Goal: Transaction & Acquisition: Obtain resource

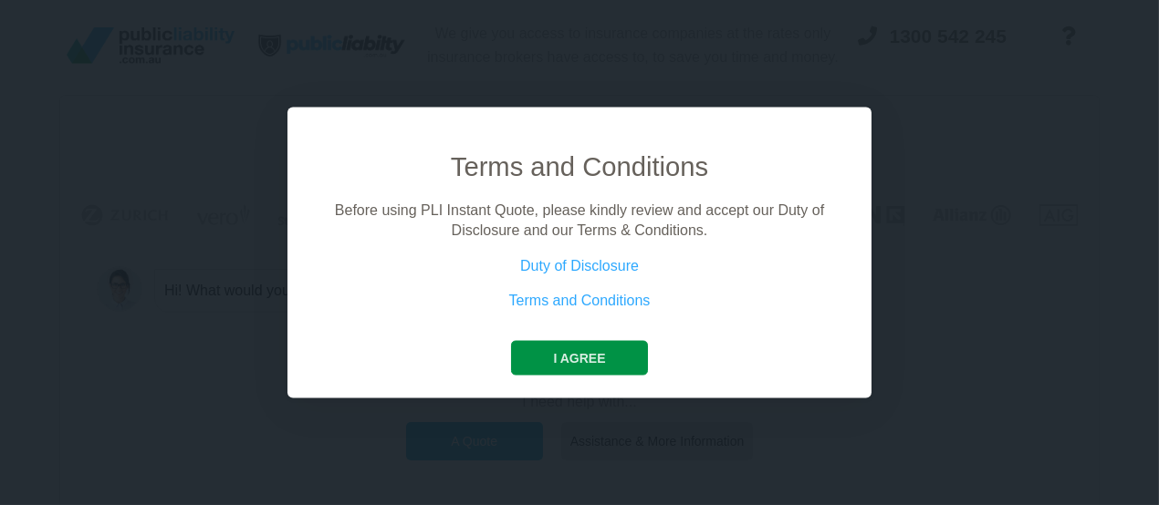
click at [589, 359] on button "I agree" at bounding box center [579, 357] width 136 height 35
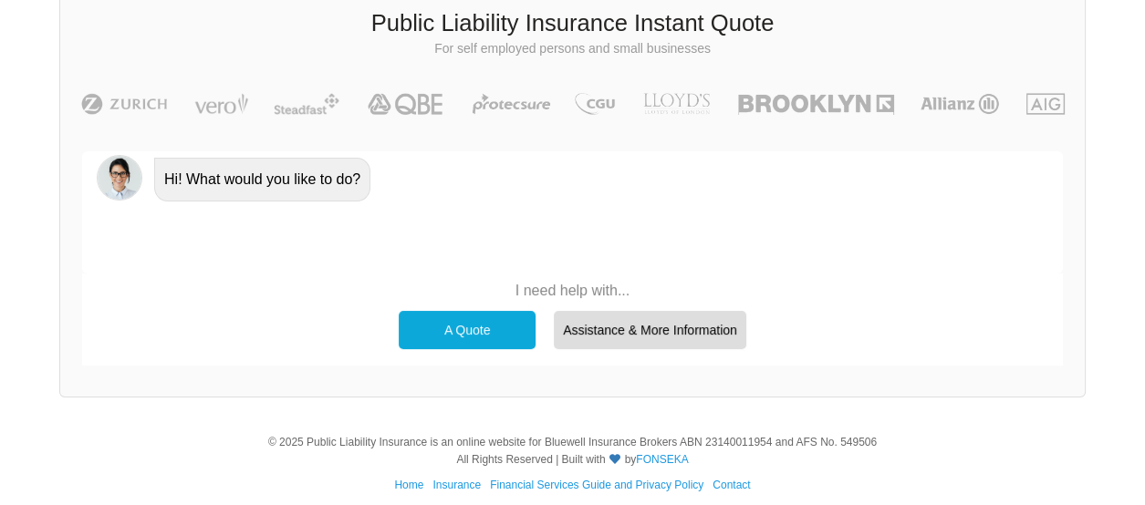
scroll to position [111, 0]
click at [472, 334] on div "A Quote" at bounding box center [467, 330] width 137 height 38
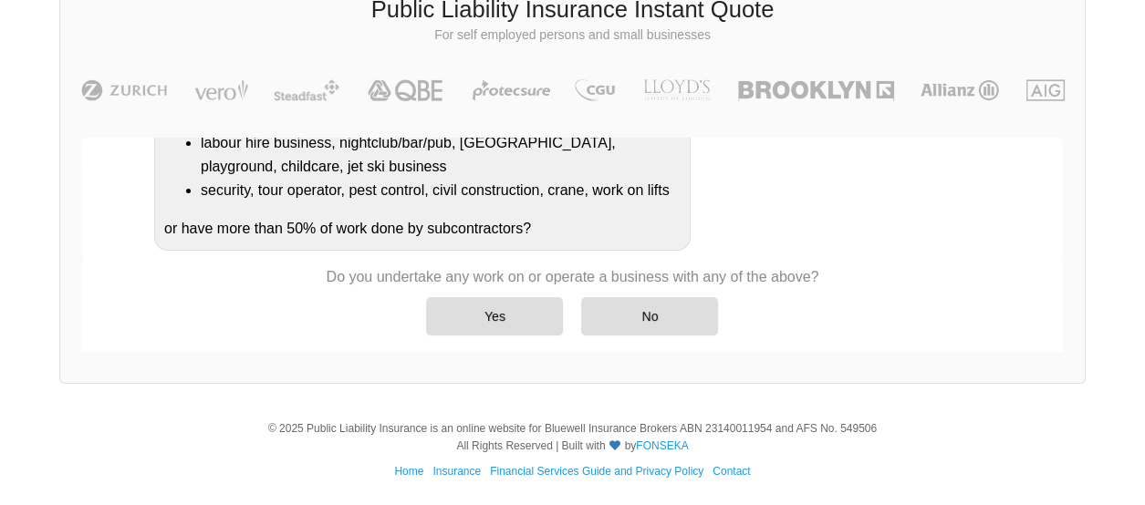
scroll to position [446, 0]
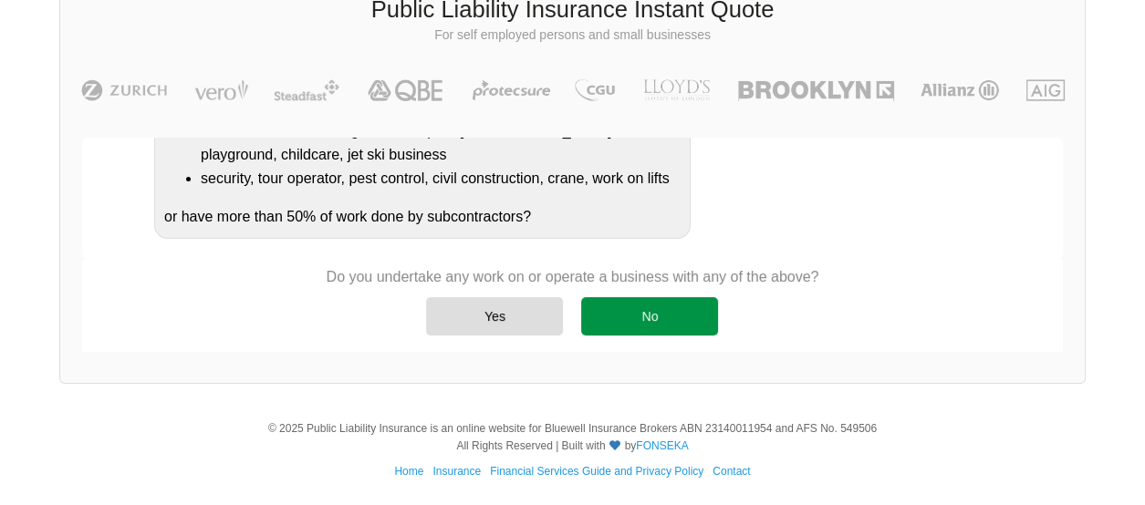
click at [650, 315] on div "No" at bounding box center [649, 316] width 137 height 38
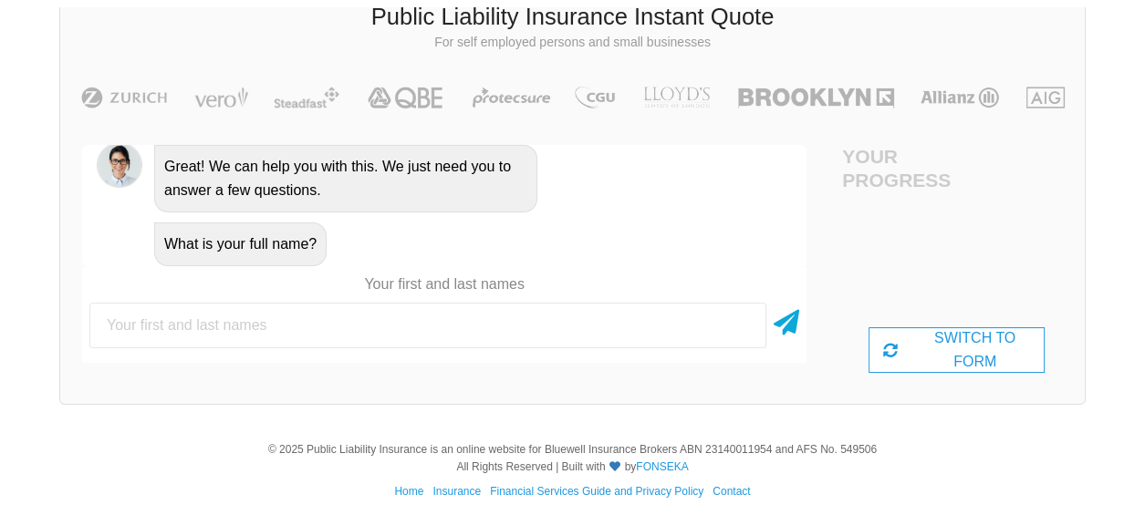
scroll to position [125, 0]
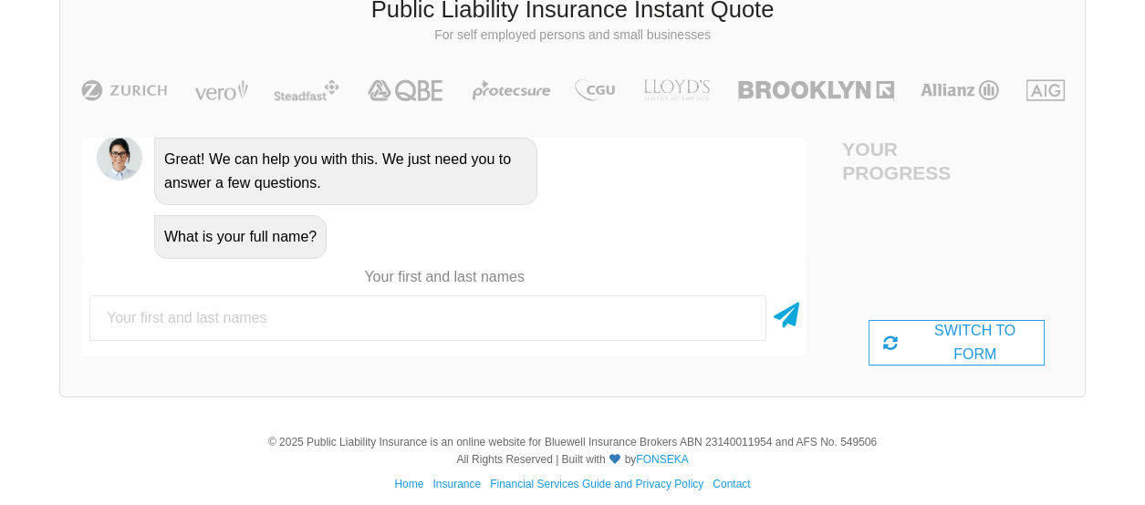
click at [283, 313] on input "text" at bounding box center [427, 319] width 677 height 46
type input "[PERSON_NAME]"
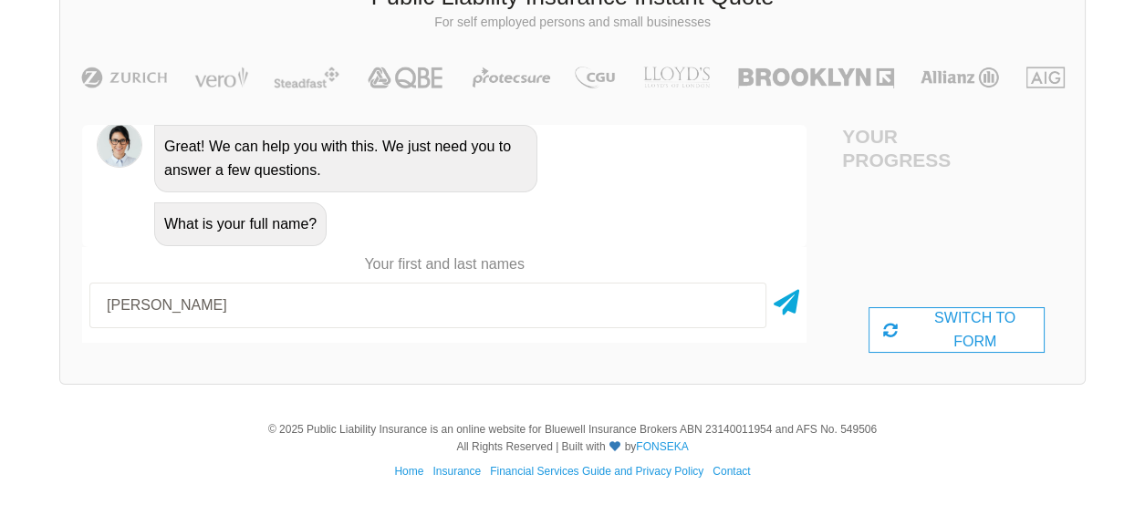
scroll to position [133, 0]
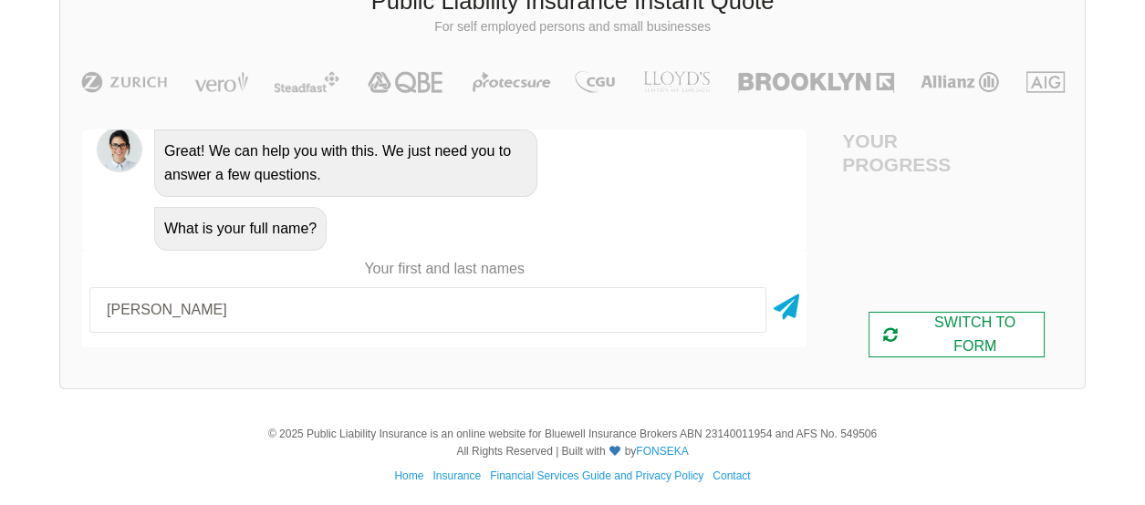
click at [967, 343] on div "SWITCH TO FORM" at bounding box center [957, 335] width 176 height 46
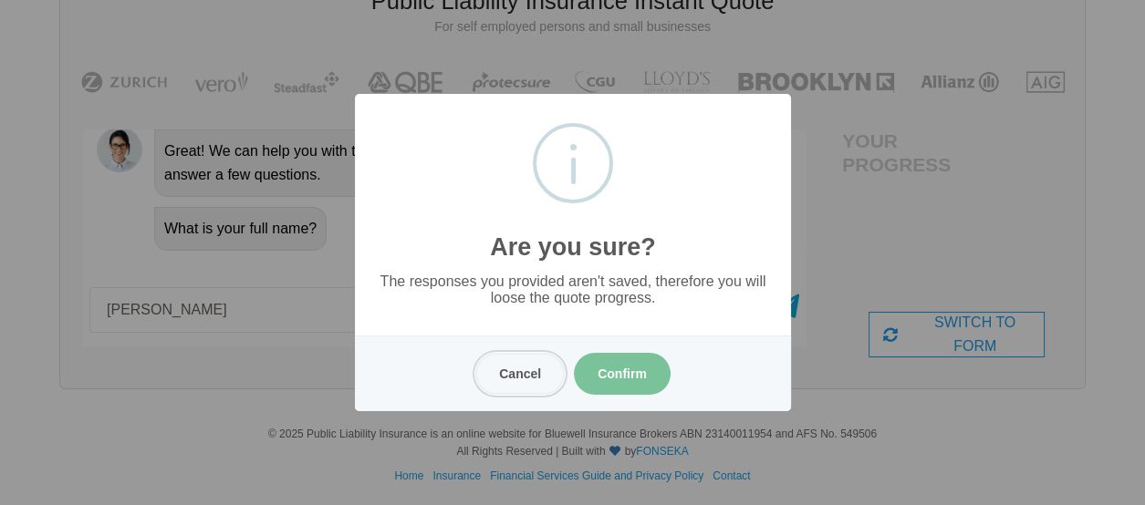
click at [525, 382] on button "Cancel" at bounding box center [519, 374] width 89 height 42
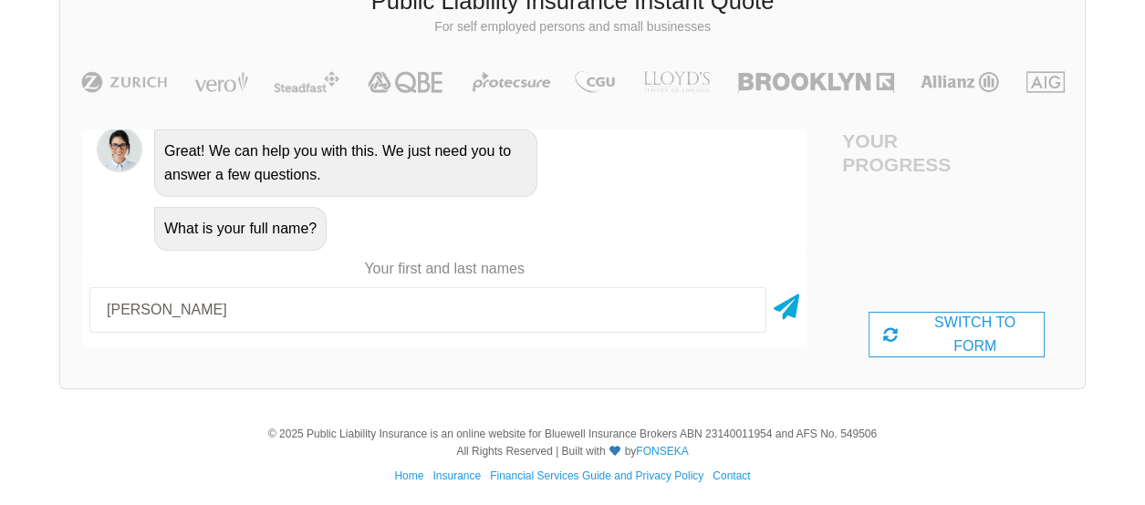
scroll to position [138, 0]
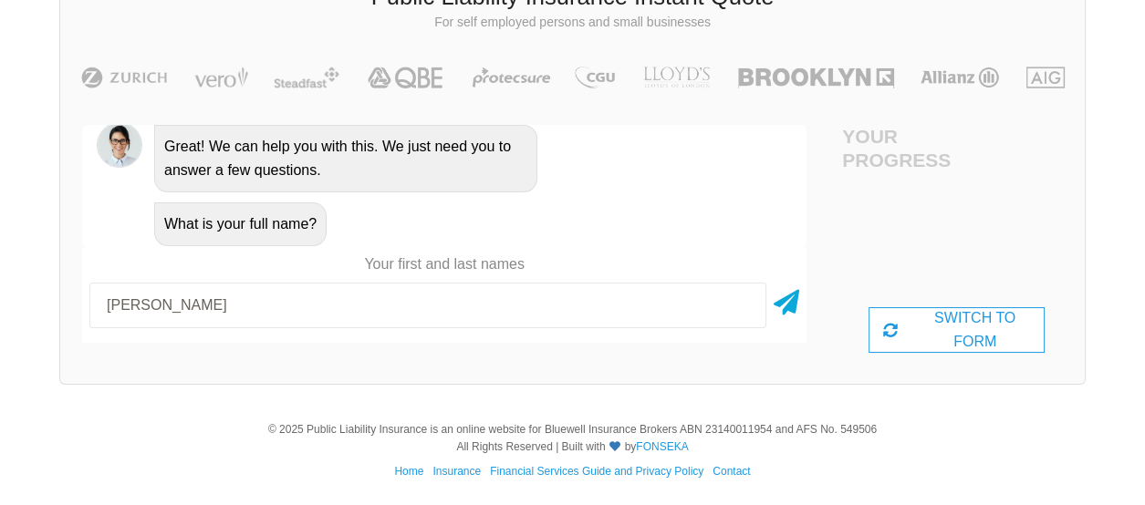
click at [285, 225] on div "What is your full name?" at bounding box center [240, 225] width 172 height 44
click at [787, 302] on icon at bounding box center [787, 299] width 26 height 33
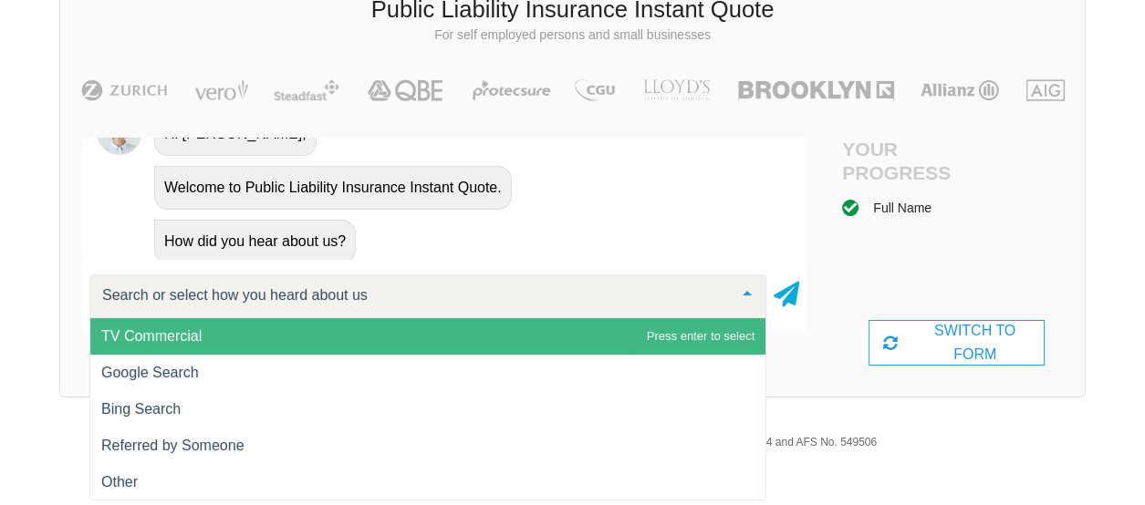
scroll to position [993, 0]
click at [199, 370] on span "Google Search" at bounding box center [427, 373] width 675 height 36
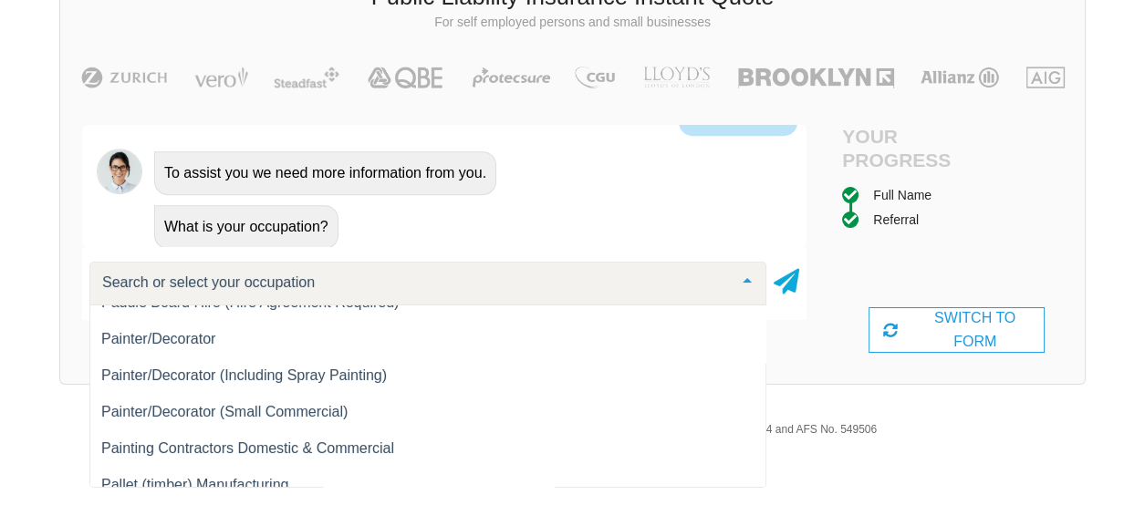
scroll to position [18480, 0]
click at [190, 339] on span "Painter/Decorator" at bounding box center [158, 340] width 114 height 16
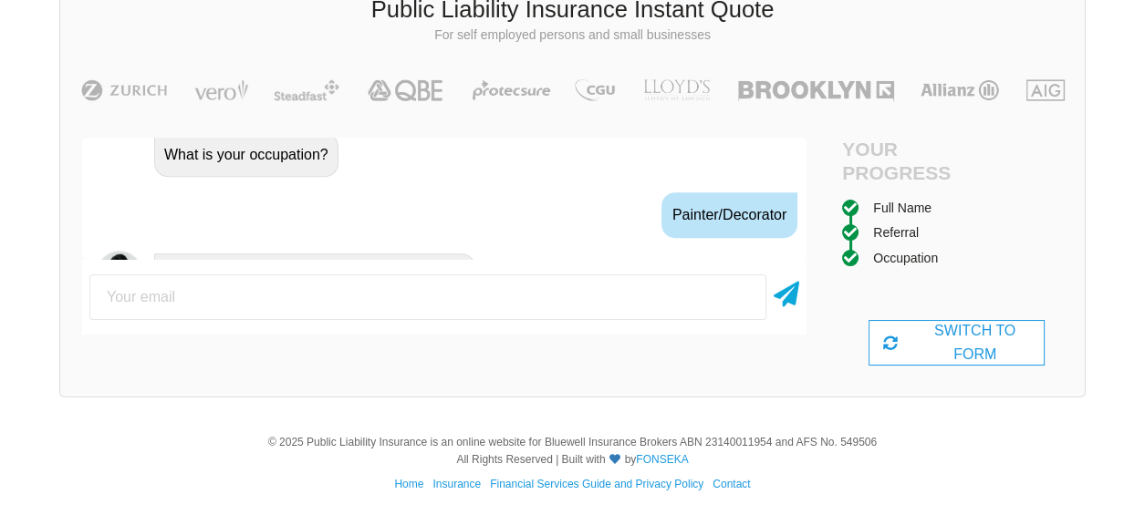
scroll to position [1286, 0]
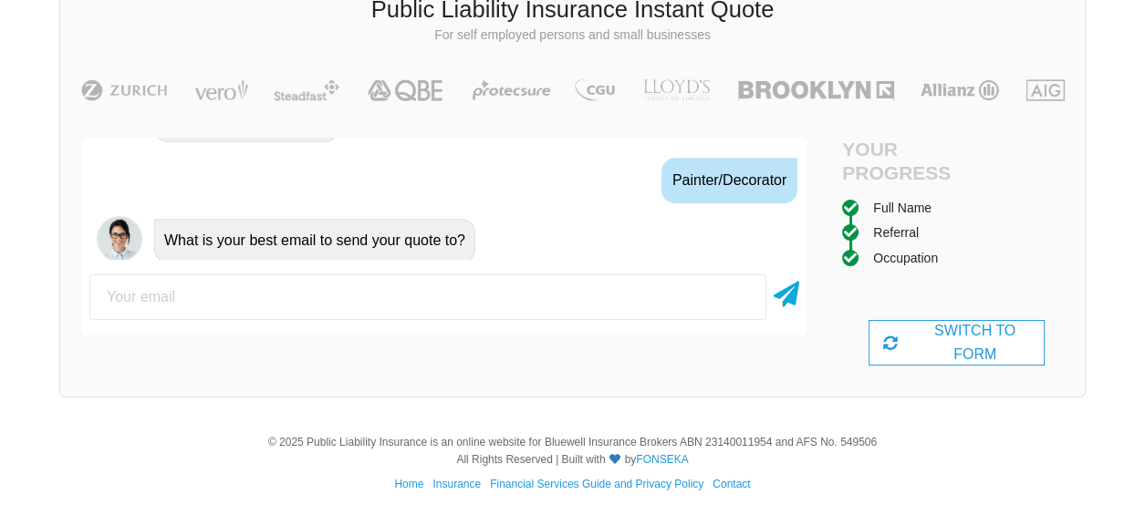
click at [193, 298] on input "email" at bounding box center [427, 298] width 677 height 46
type input "[EMAIL_ADDRESS][DOMAIN_NAME]"
click at [788, 298] on icon at bounding box center [787, 291] width 26 height 33
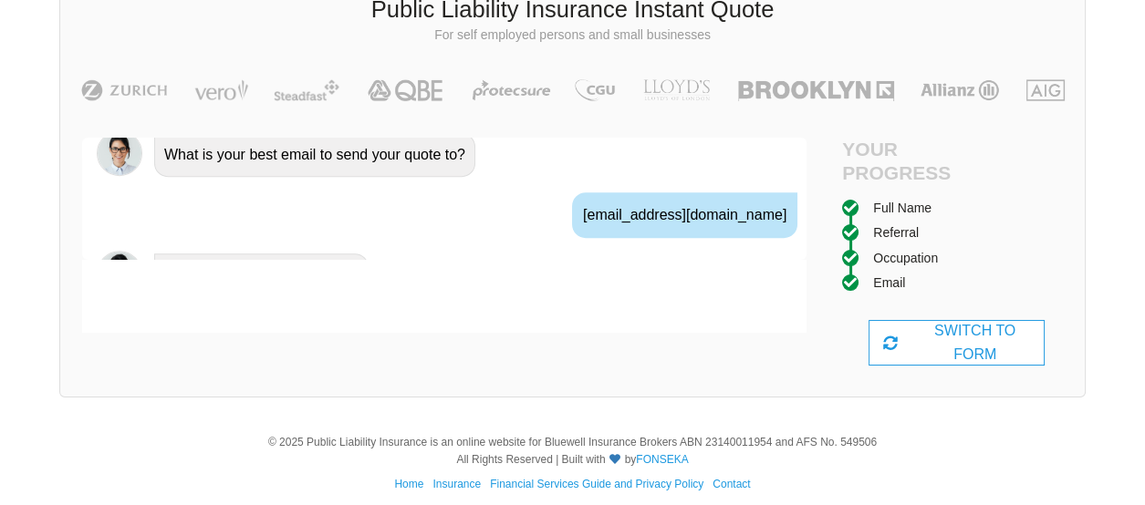
scroll to position [1405, 0]
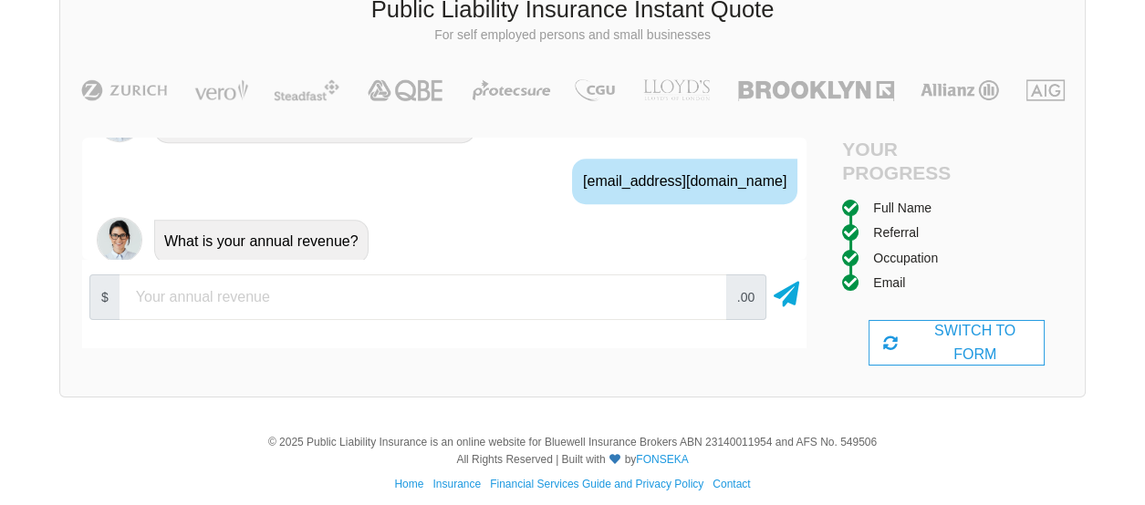
click at [706, 290] on input "10000" at bounding box center [423, 298] width 607 height 46
click at [707, 291] on input "20000" at bounding box center [423, 298] width 607 height 46
click at [705, 292] on input "30000" at bounding box center [423, 298] width 607 height 46
click at [708, 294] on input "40000" at bounding box center [423, 298] width 607 height 46
click at [708, 297] on input "30000" at bounding box center [423, 298] width 607 height 46
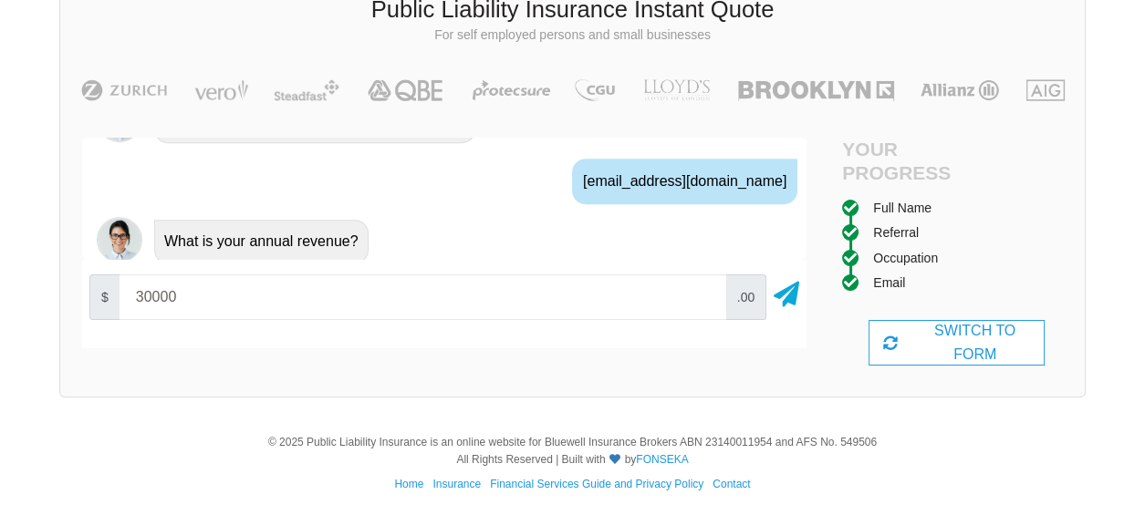
type input "40000"
click at [708, 293] on input "40000" at bounding box center [423, 298] width 607 height 46
click at [790, 295] on icon at bounding box center [787, 291] width 26 height 33
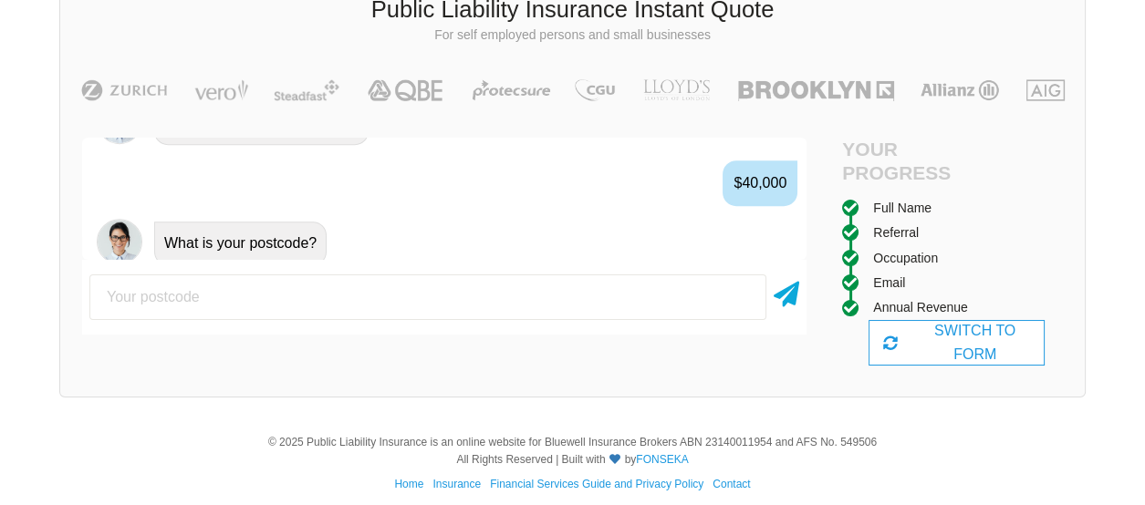
scroll to position [1526, 0]
click at [233, 295] on input "number" at bounding box center [427, 298] width 677 height 46
type input "5163"
click at [788, 291] on icon at bounding box center [787, 291] width 26 height 33
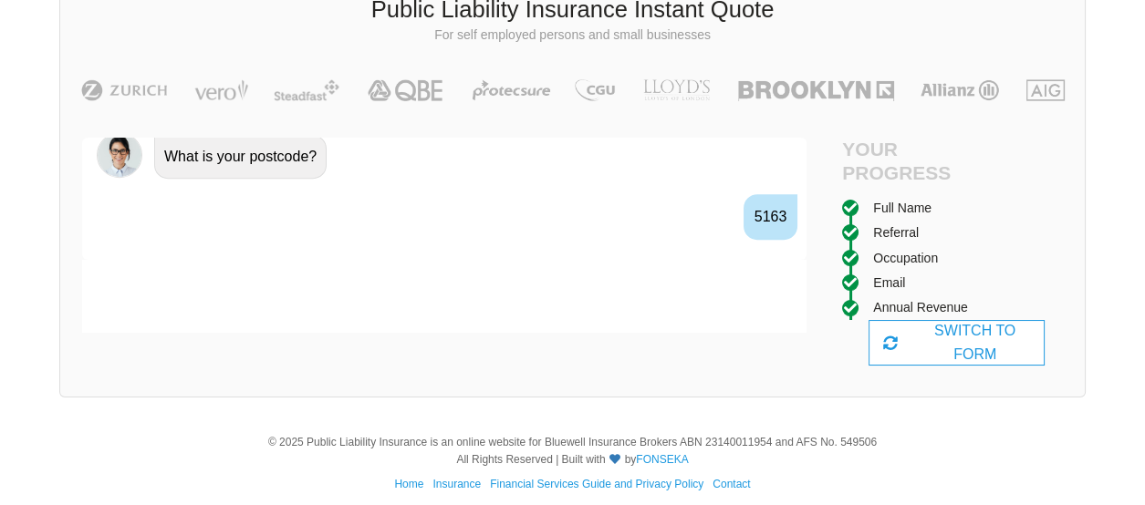
scroll to position [1644, 0]
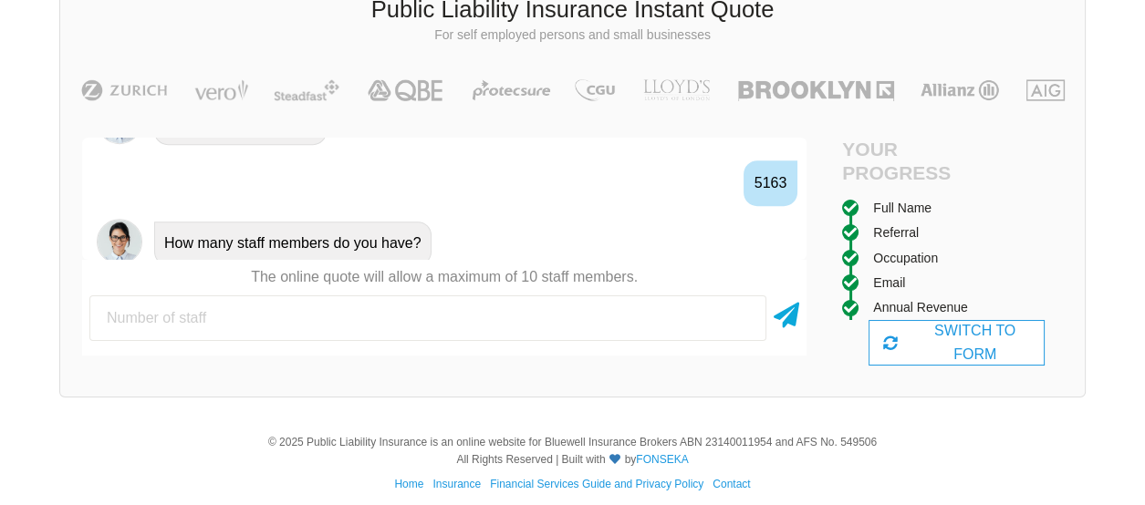
click at [745, 312] on input "1" at bounding box center [427, 319] width 677 height 46
click at [742, 322] on input "0" at bounding box center [427, 319] width 677 height 46
click at [793, 314] on icon at bounding box center [787, 312] width 26 height 33
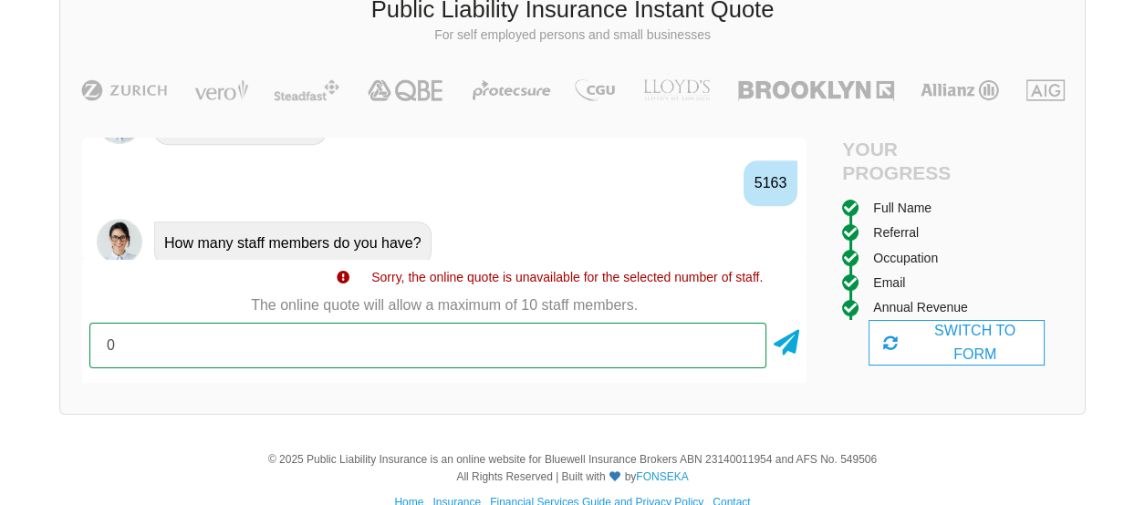
click at [731, 348] on input "0" at bounding box center [427, 346] width 677 height 46
type input "1"
click at [744, 340] on input "1" at bounding box center [427, 346] width 677 height 46
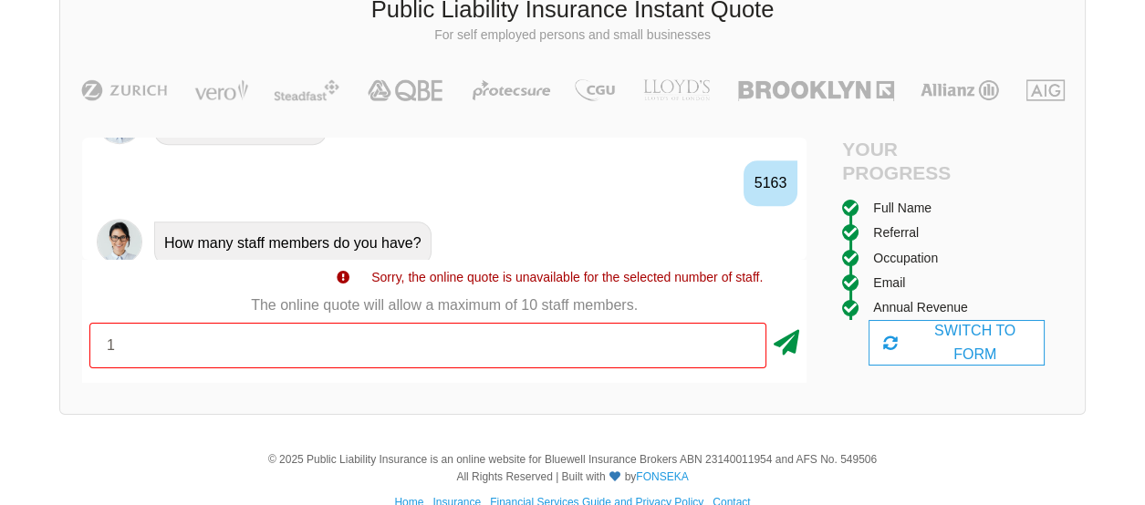
click at [788, 339] on icon at bounding box center [787, 339] width 26 height 33
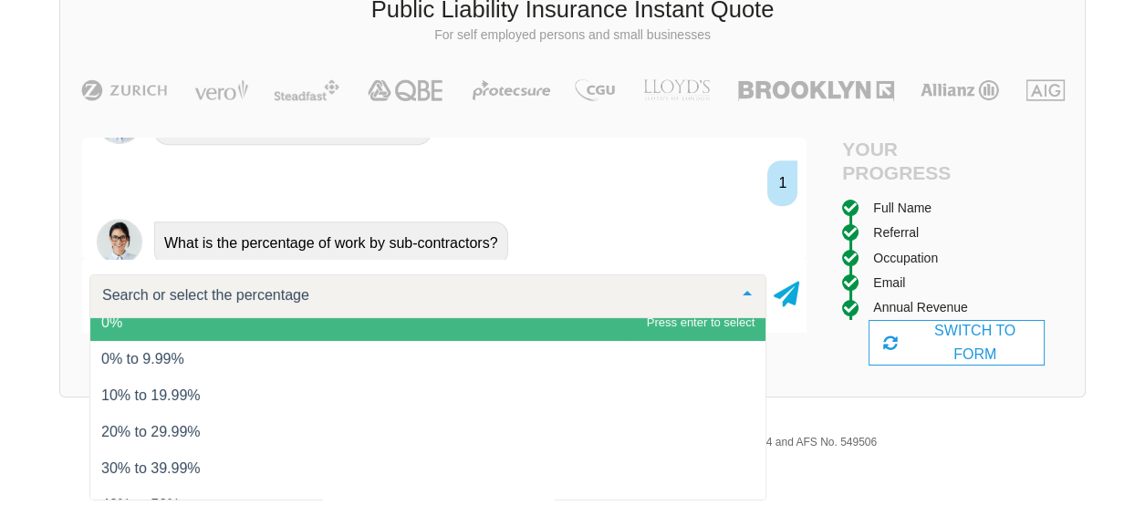
scroll to position [0, 0]
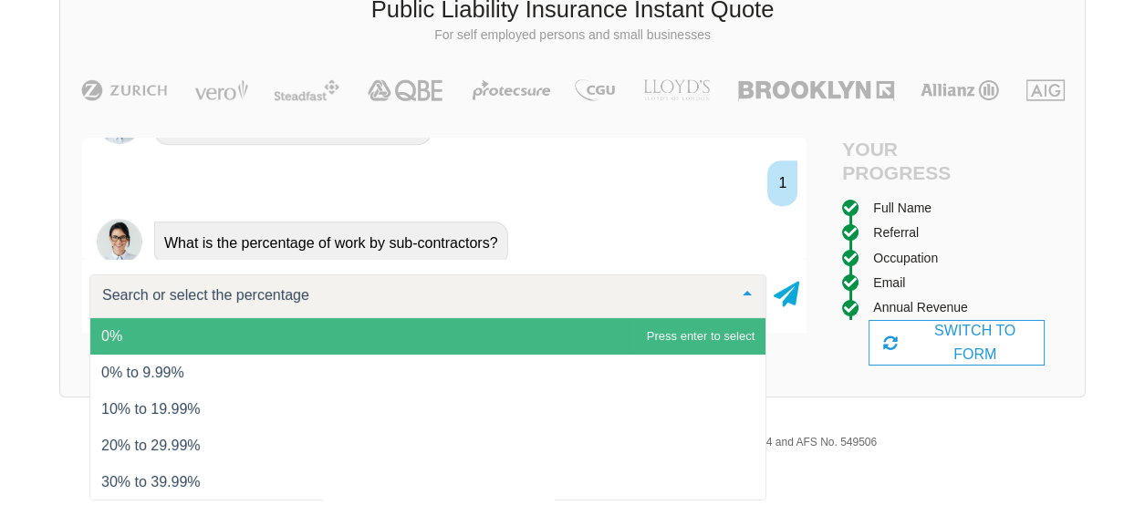
click at [653, 341] on span "0%" at bounding box center [427, 336] width 675 height 36
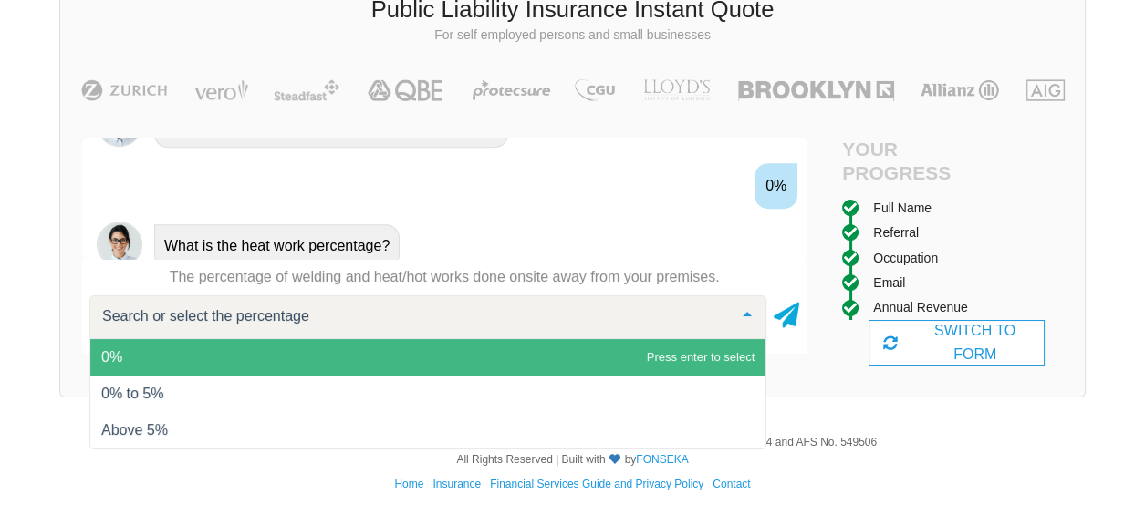
scroll to position [1884, 0]
click at [788, 324] on icon at bounding box center [787, 312] width 26 height 33
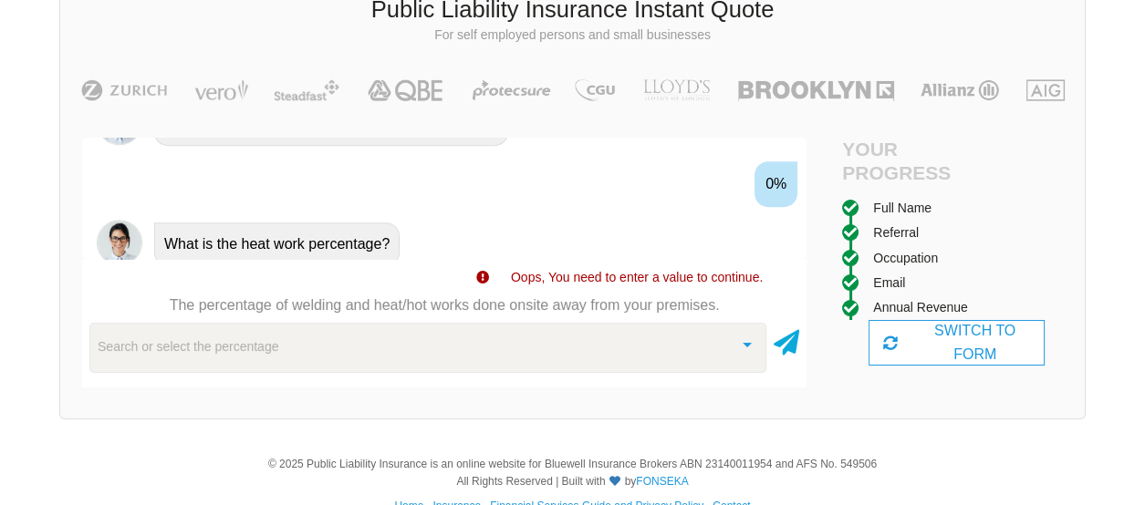
click at [630, 283] on span "Oops, You need to enter a value to continue." at bounding box center [637, 277] width 252 height 15
click at [744, 349] on div at bounding box center [747, 343] width 36 height 39
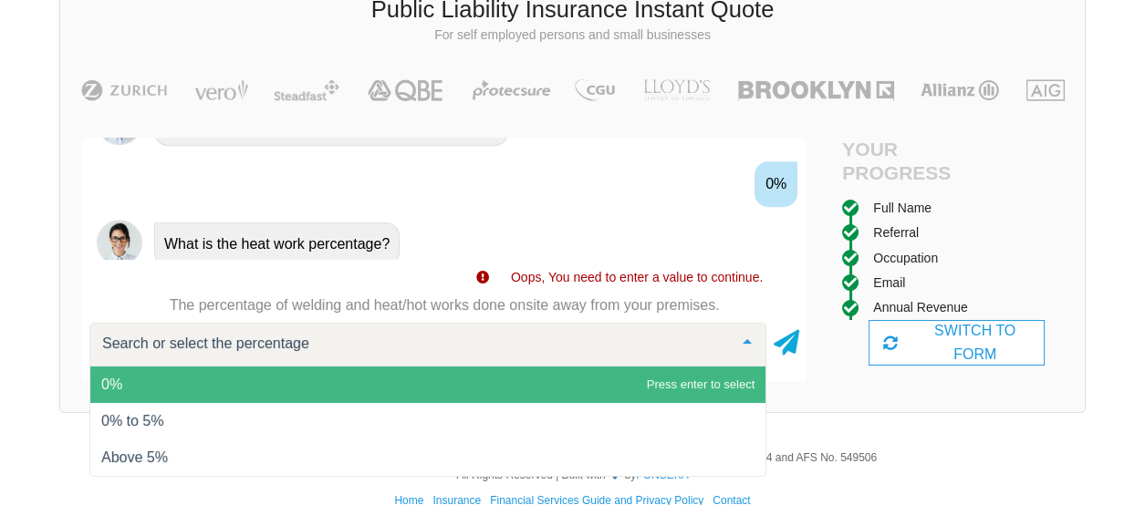
click at [141, 420] on span "0% to 5%" at bounding box center [132, 421] width 62 height 16
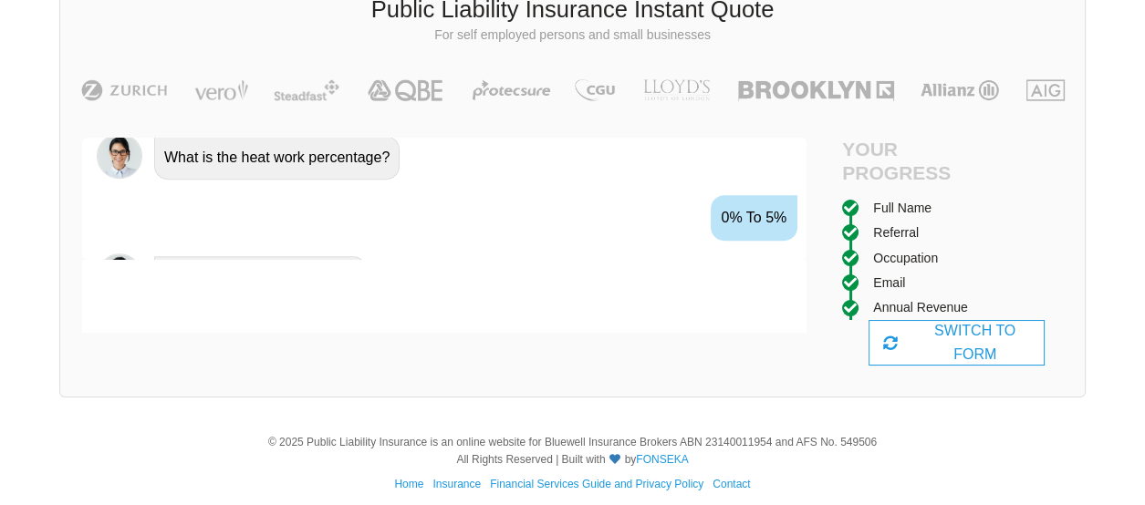
scroll to position [2005, 0]
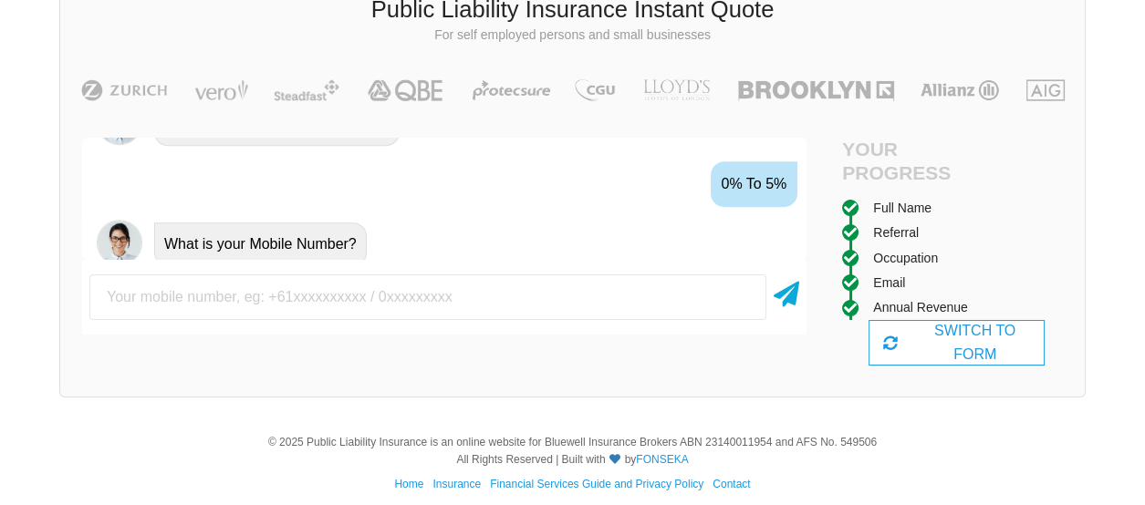
click at [257, 295] on input "text" at bounding box center [427, 298] width 677 height 46
type input "0430158467"
click at [789, 290] on icon at bounding box center [787, 291] width 26 height 33
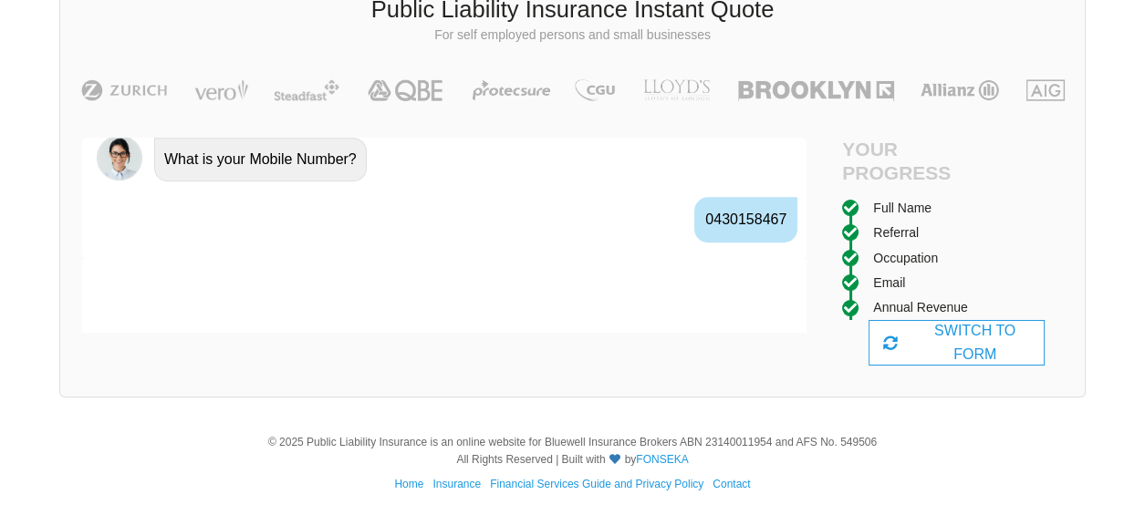
scroll to position [2124, 0]
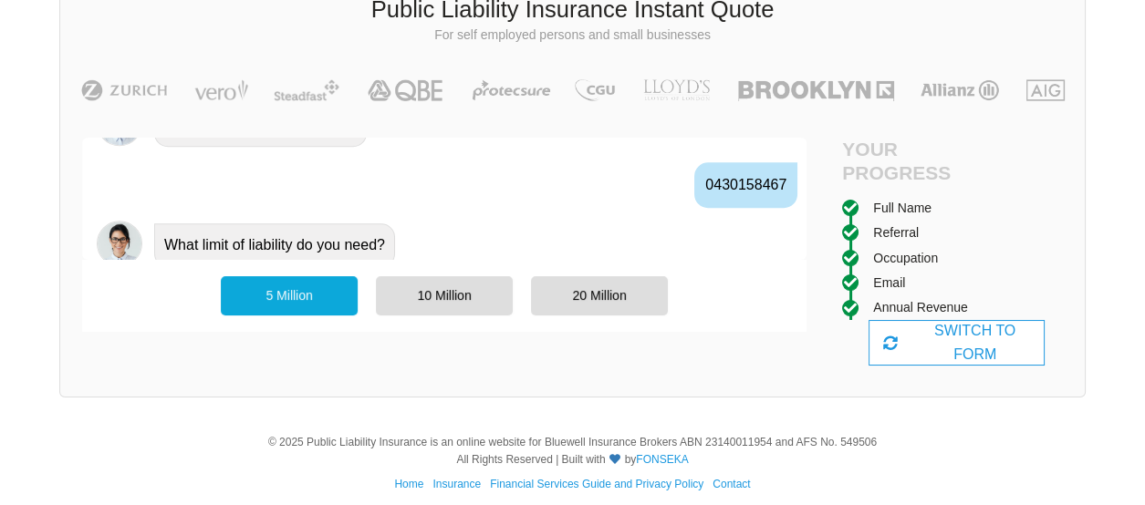
click at [307, 292] on div "5 Million" at bounding box center [289, 295] width 137 height 38
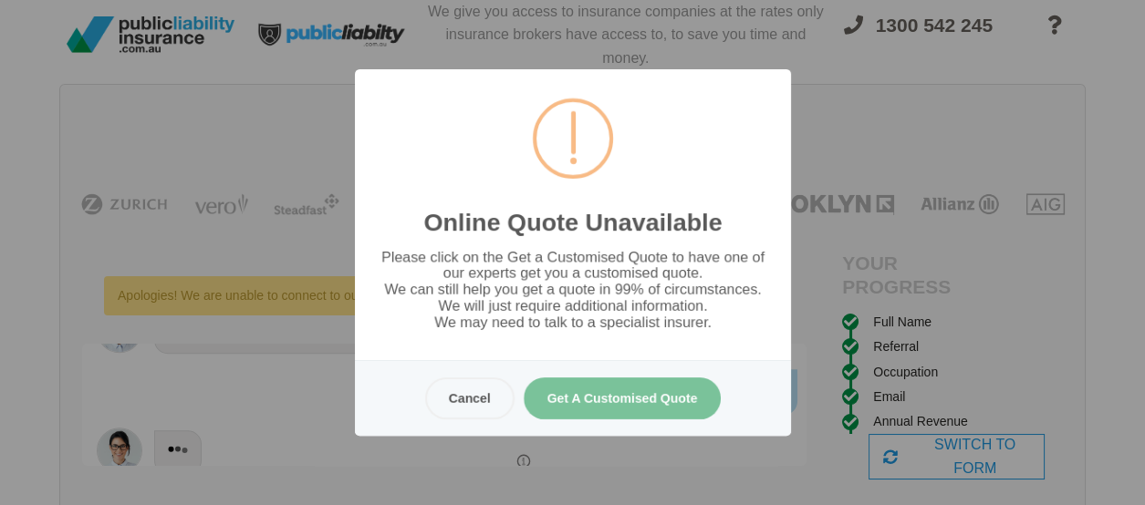
scroll to position [0, 0]
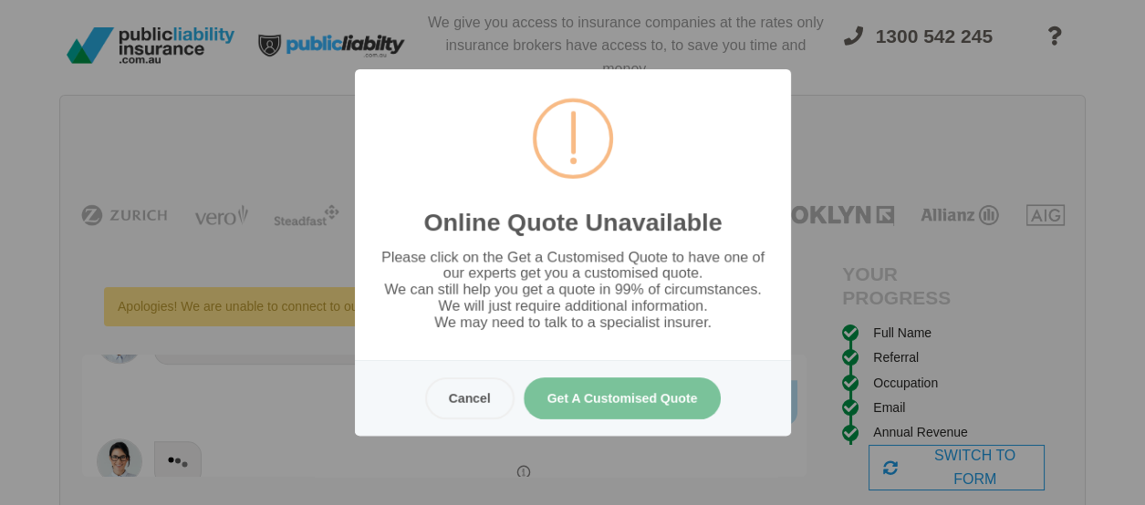
click at [455, 409] on button "Cancel" at bounding box center [468, 399] width 89 height 42
